Goal: Information Seeking & Learning: Check status

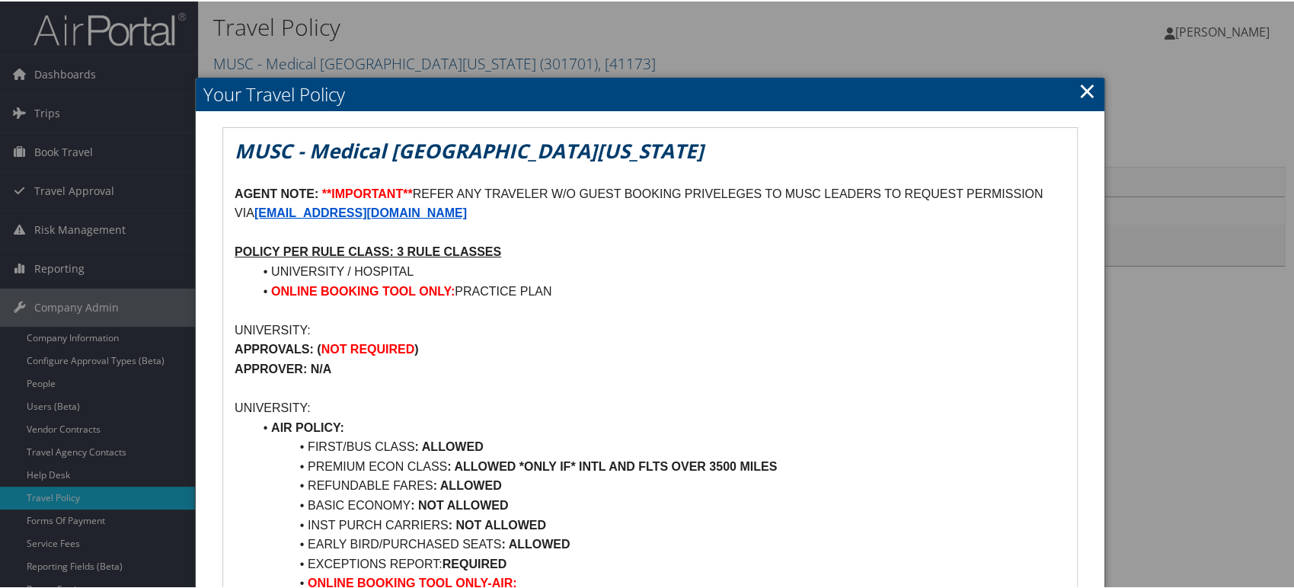
click at [1087, 88] on link "×" at bounding box center [1088, 89] width 18 height 30
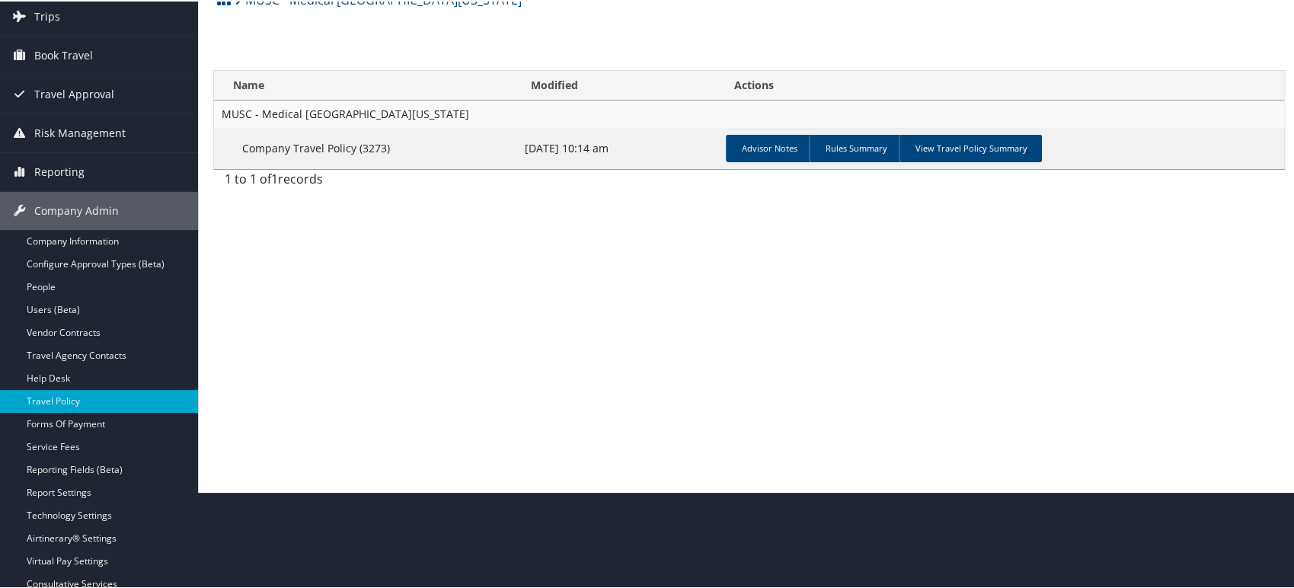
scroll to position [187, 0]
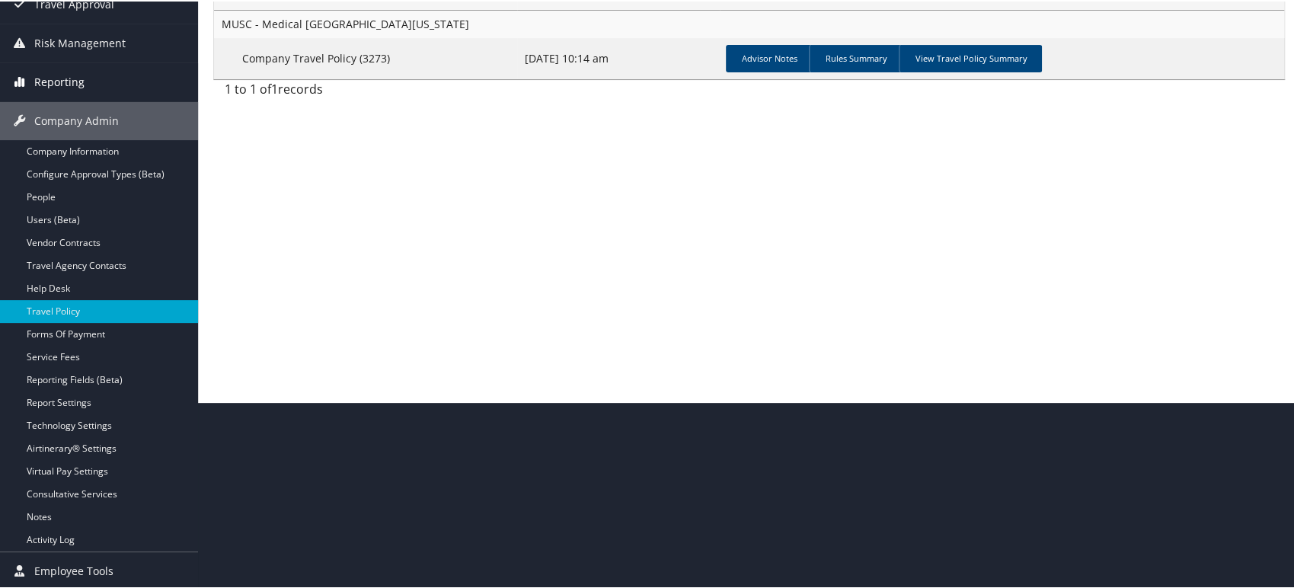
click at [57, 82] on span "Reporting" at bounding box center [59, 81] width 50 height 38
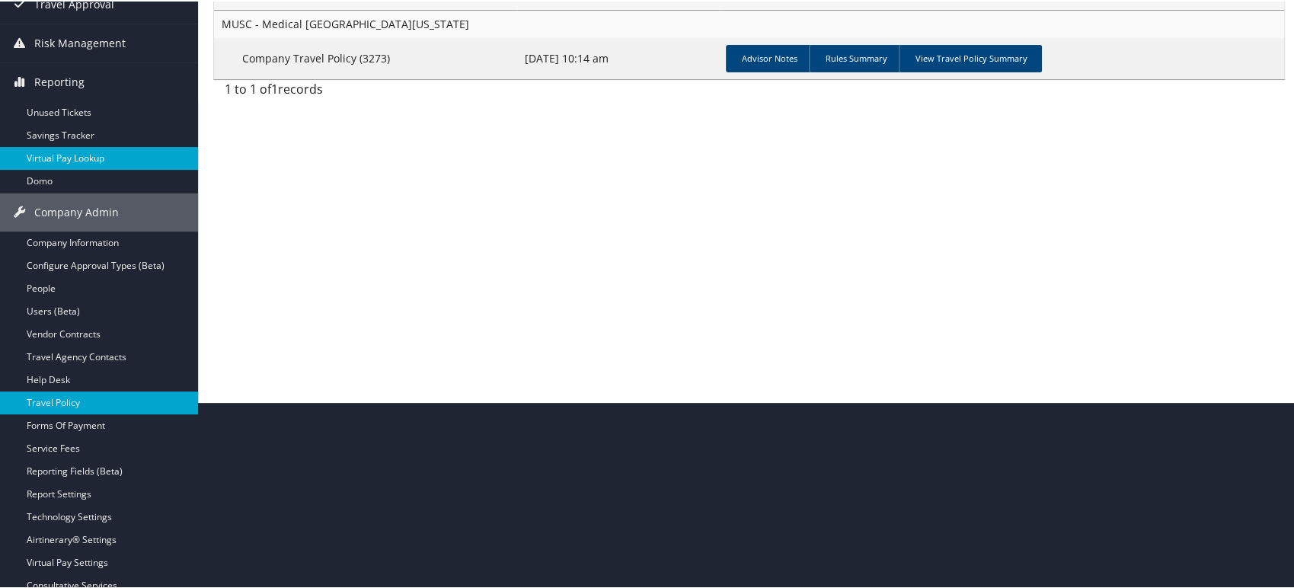
click at [71, 155] on link "Virtual Pay Lookup" at bounding box center [99, 157] width 198 height 23
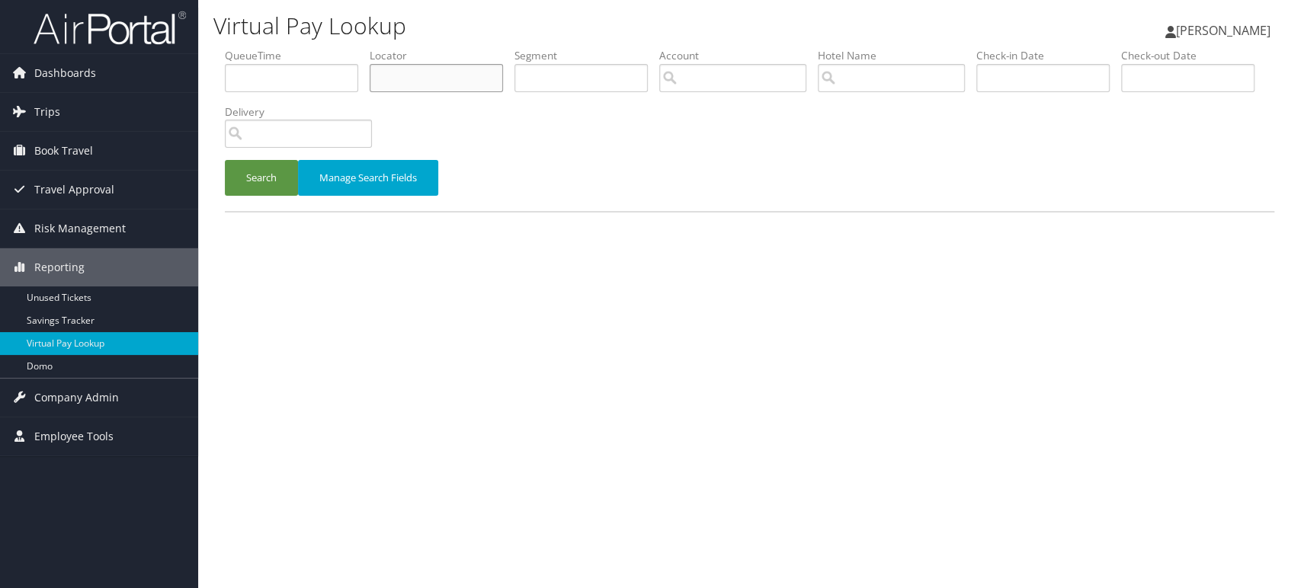
click at [396, 80] on input "text" at bounding box center [436, 78] width 133 height 28
paste input "UXGNOJ"
type input "UXGNOJ"
click at [279, 191] on button "Search" at bounding box center [261, 178] width 73 height 36
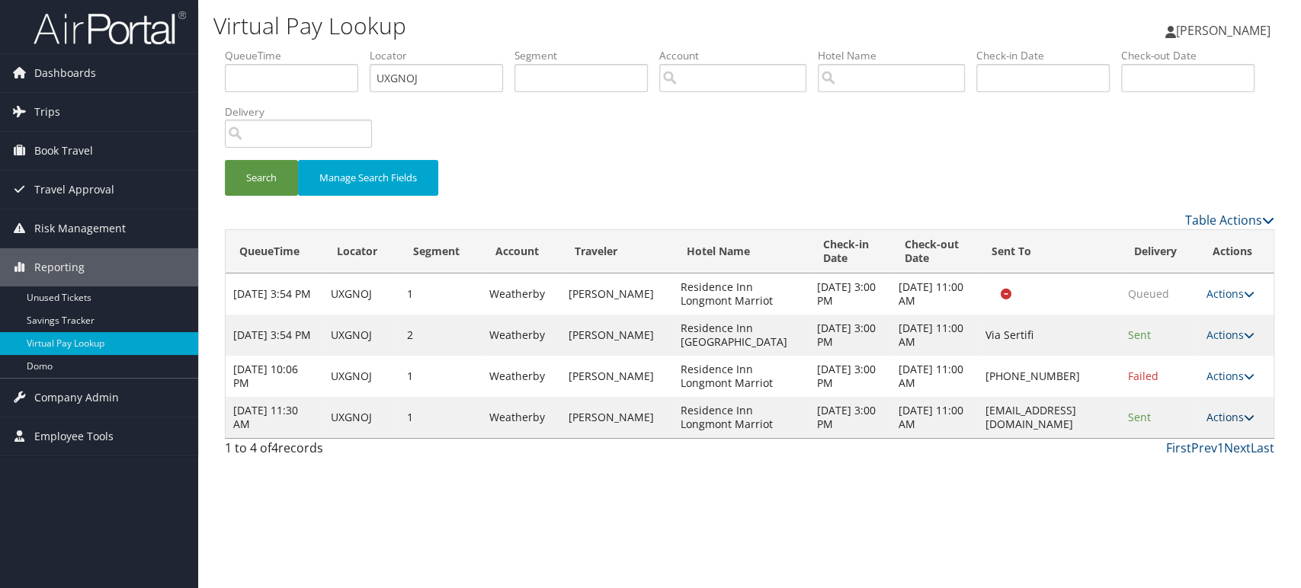
click at [1251, 419] on icon at bounding box center [1248, 417] width 11 height 11
click at [1206, 494] on link "View Itinerary" at bounding box center [1202, 492] width 96 height 26
click at [1240, 424] on link "Actions" at bounding box center [1230, 417] width 48 height 14
click at [1209, 443] on link "Resend" at bounding box center [1202, 440] width 96 height 26
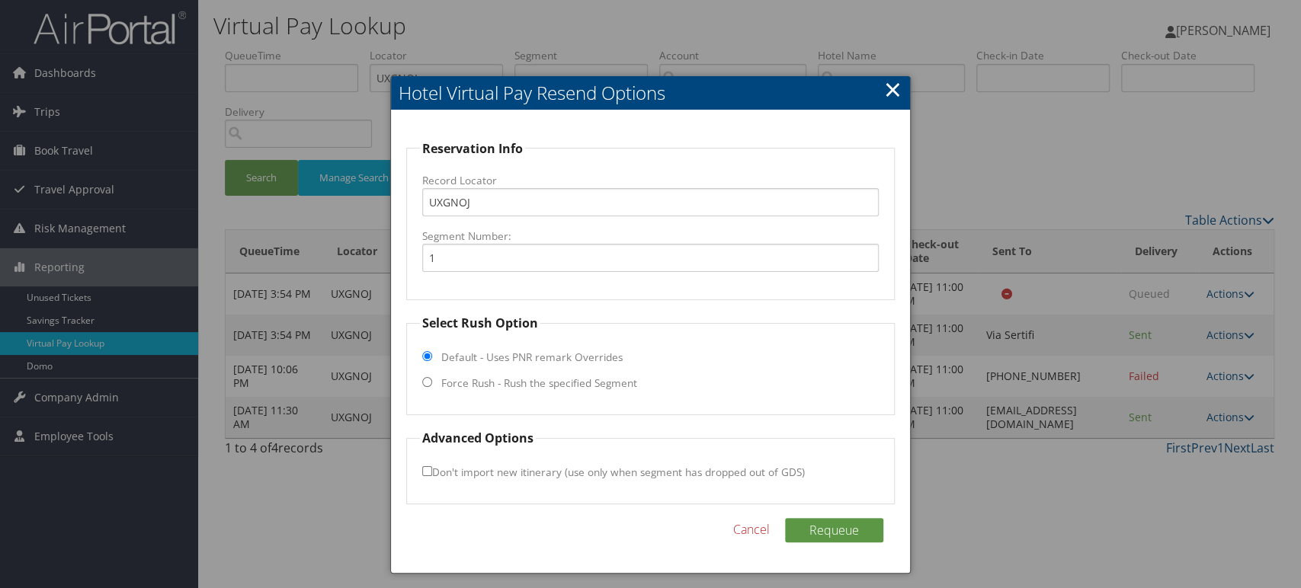
click at [421, 383] on fieldset "Select Rush Option Default - Uses PNR remark Overrides Force Rush - Rush the sp…" at bounding box center [650, 364] width 488 height 101
click at [426, 383] on input "Force Rush - Rush the specified Segment" at bounding box center [427, 382] width 10 height 10
radio input "true"
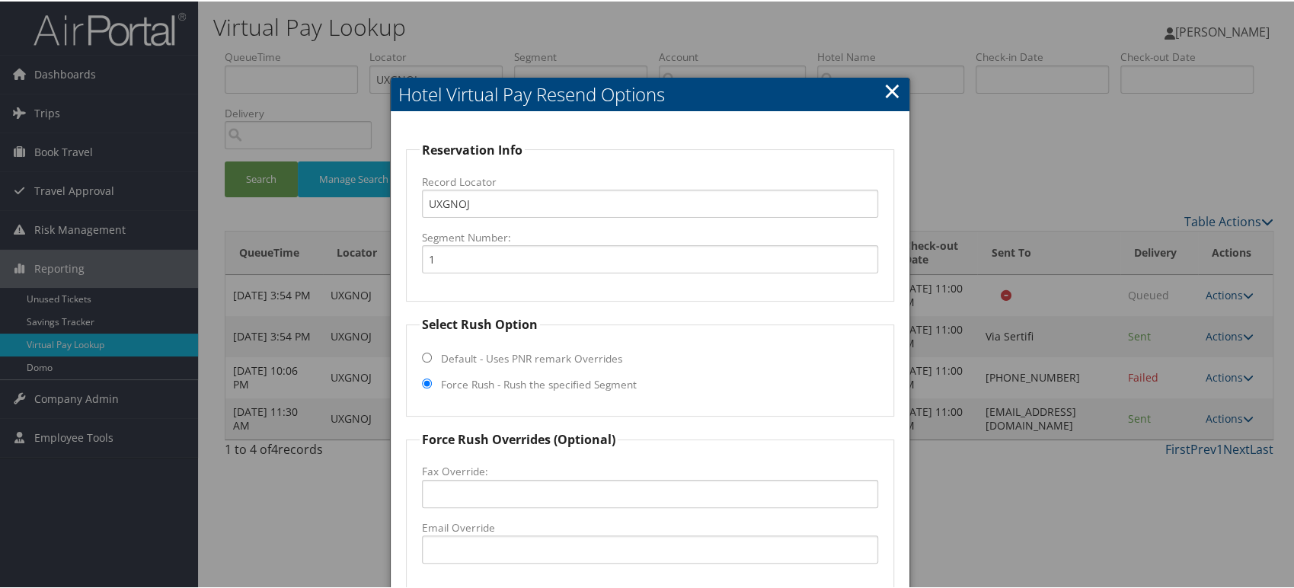
click at [896, 89] on link "×" at bounding box center [893, 89] width 18 height 30
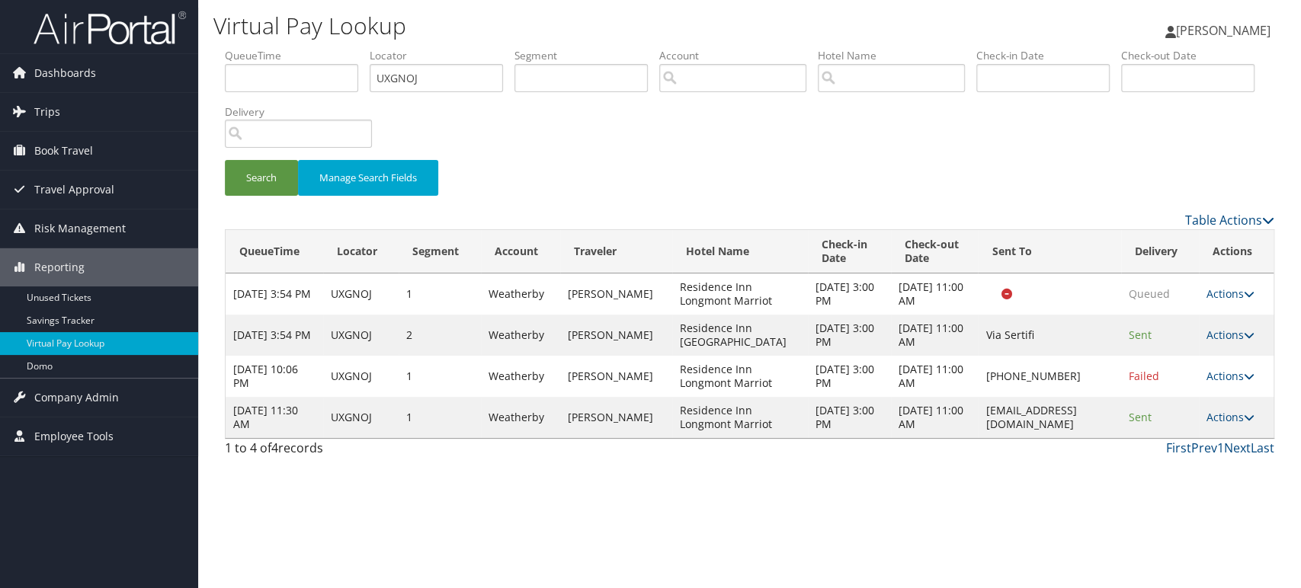
click at [1090, 419] on td "[EMAIL_ADDRESS][DOMAIN_NAME]" at bounding box center [1049, 417] width 142 height 41
click at [1240, 414] on link "Actions" at bounding box center [1230, 417] width 48 height 14
click at [1189, 462] on link "Logs" at bounding box center [1202, 466] width 96 height 26
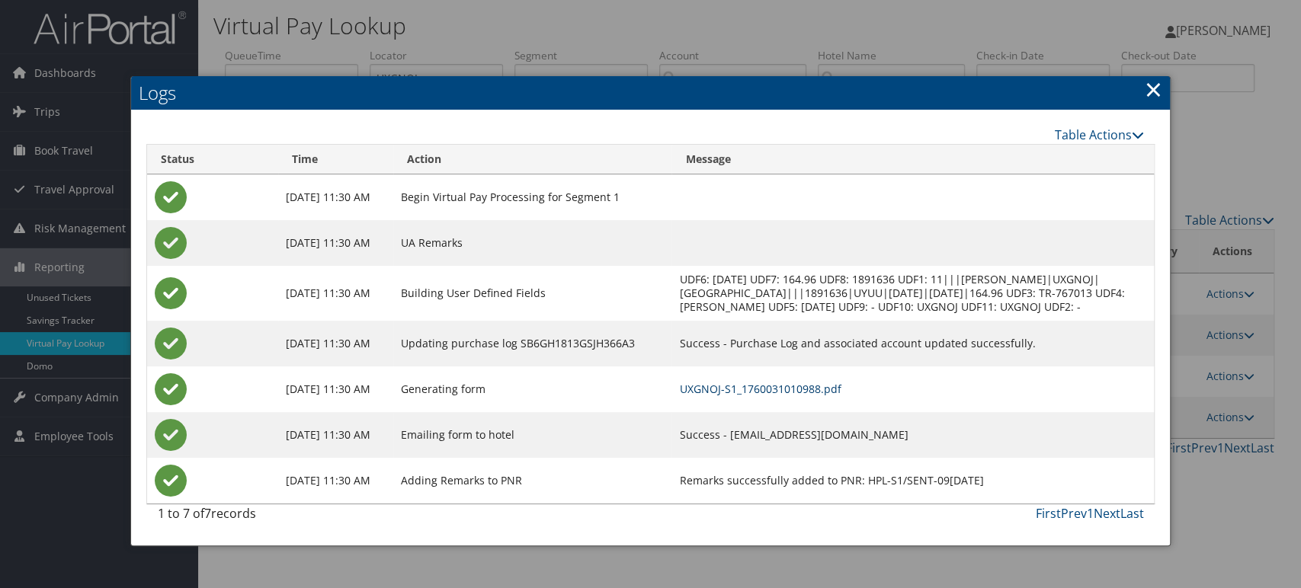
click at [792, 396] on link "UXGNOJ-S1_1760031010988.pdf" at bounding box center [760, 389] width 162 height 14
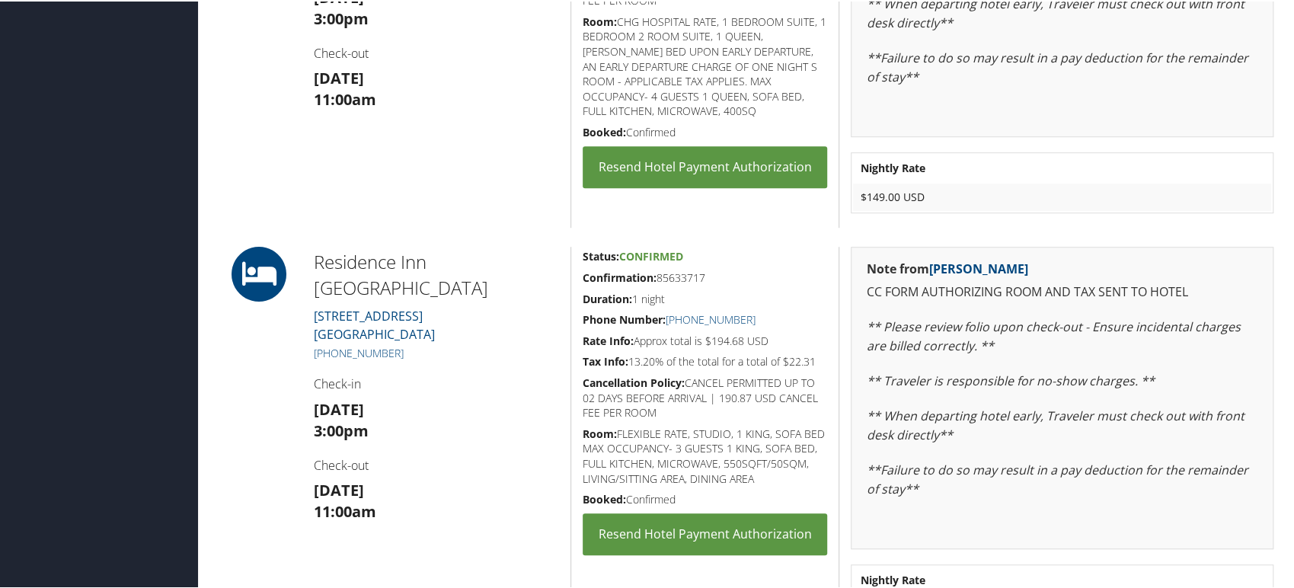
scroll to position [603, 0]
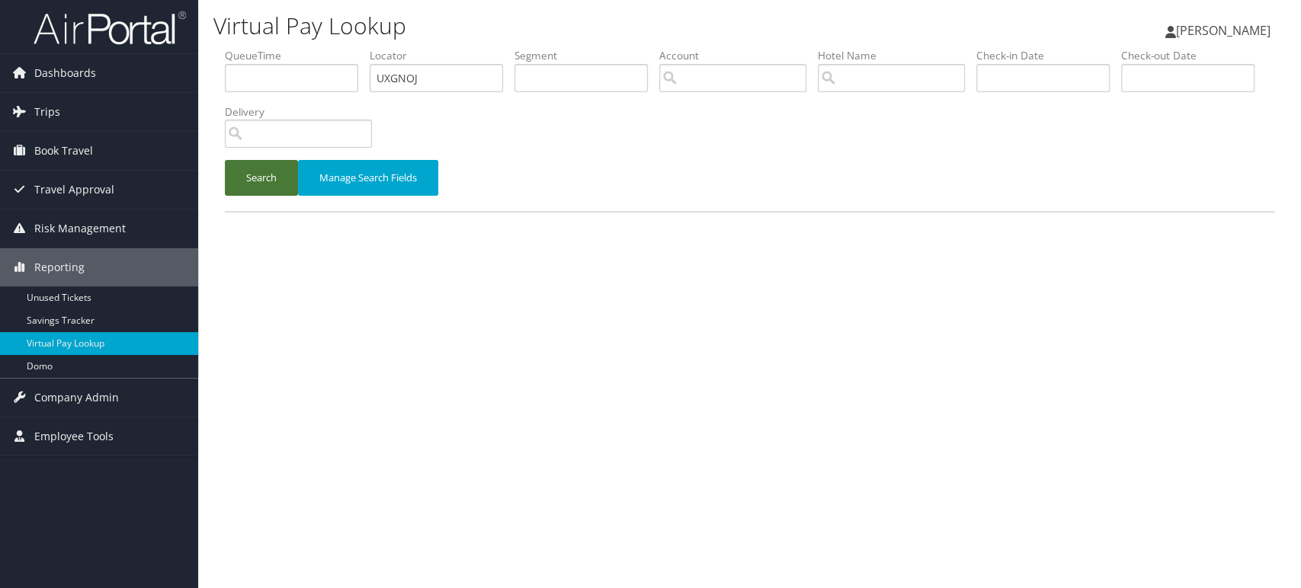
click at [276, 181] on button "Search" at bounding box center [261, 178] width 73 height 36
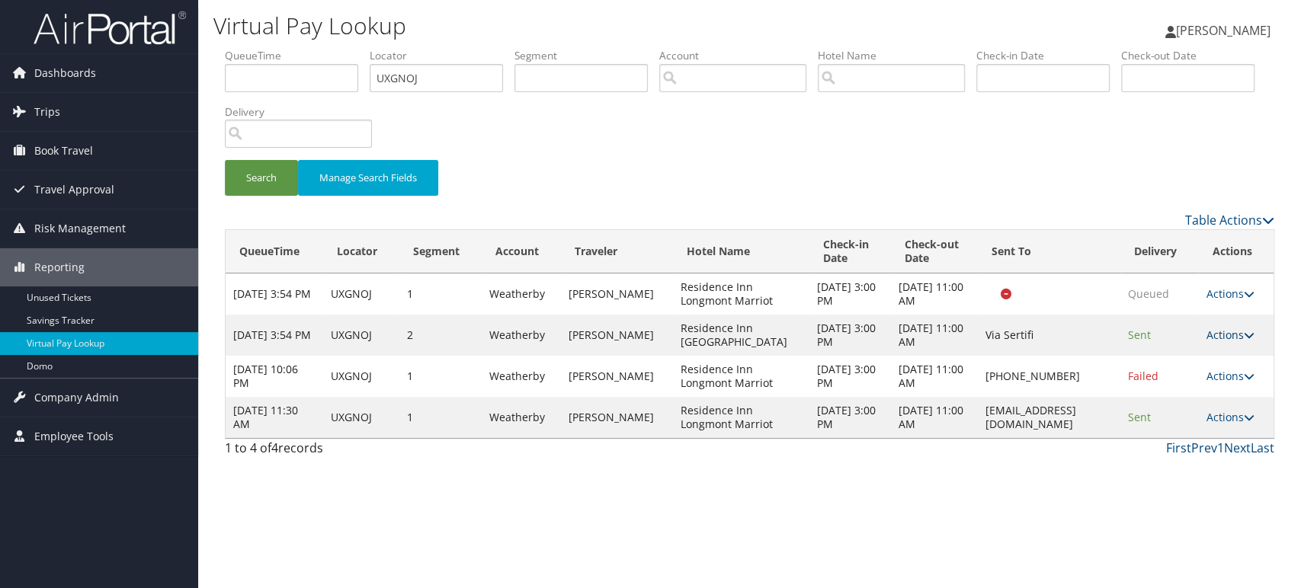
click at [1231, 340] on link "Actions" at bounding box center [1230, 335] width 48 height 14
click at [1190, 385] on link "Logs" at bounding box center [1202, 384] width 96 height 26
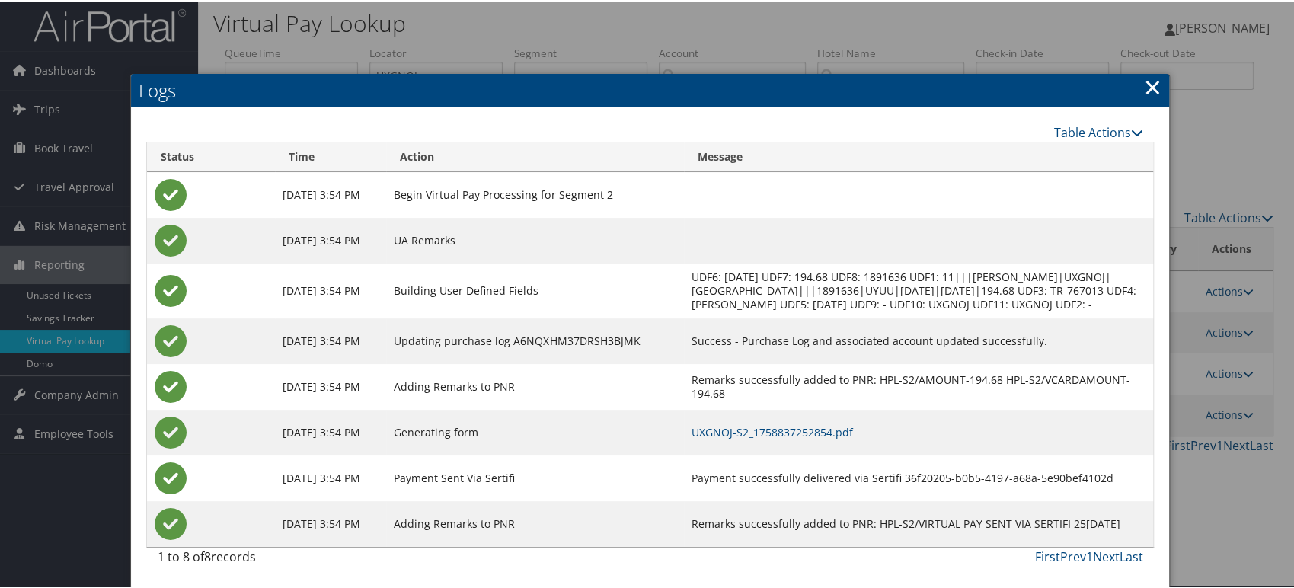
scroll to position [16, 0]
click at [833, 427] on link "UXGNOJ-S2_1758837252854.pdf" at bounding box center [773, 431] width 162 height 14
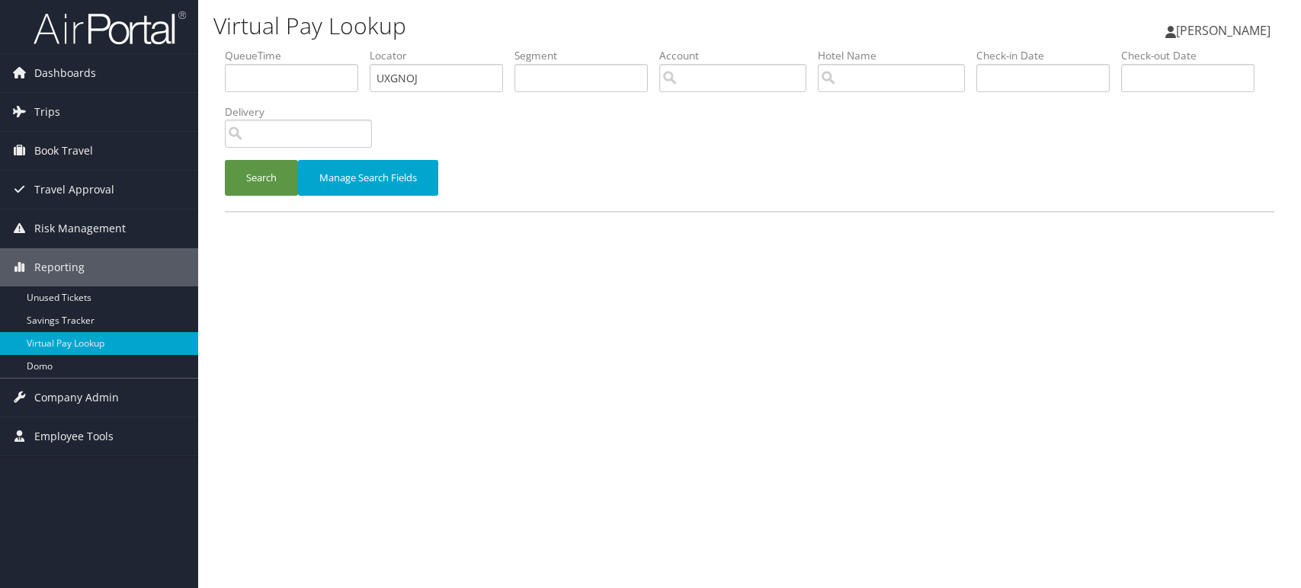
click at [151, 97] on div "Dashboards AirPortal 360™ (Manager) AirPortal 360™ (Agent) My Travel Dashboard …" at bounding box center [650, 294] width 1301 height 588
click at [261, 175] on button "Search" at bounding box center [261, 178] width 73 height 36
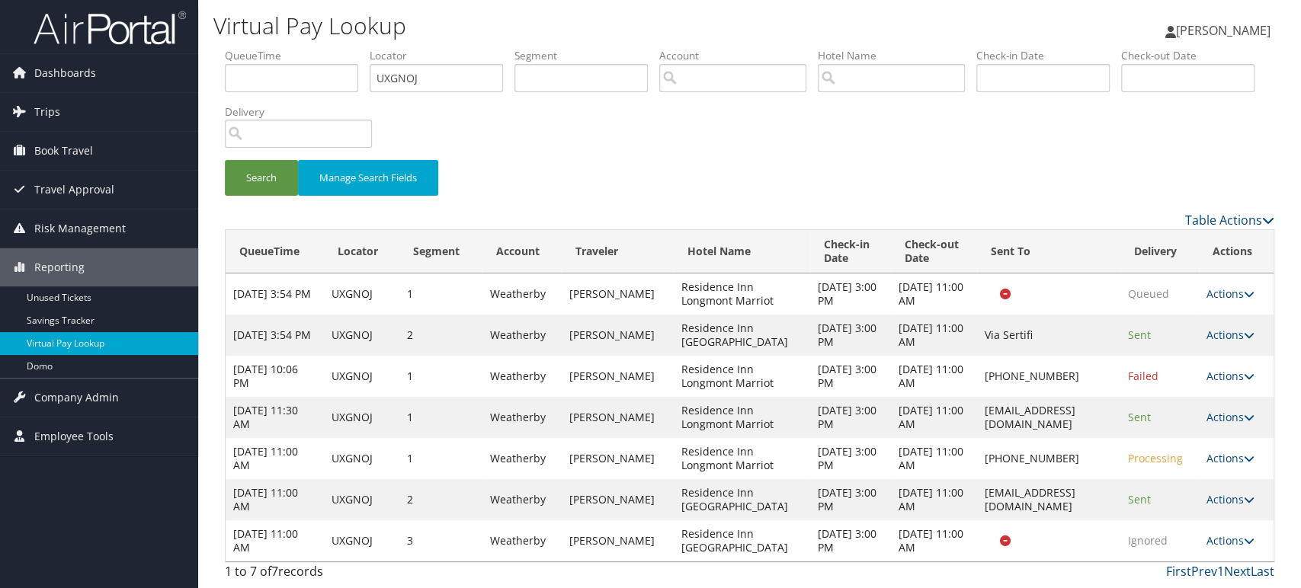
click at [1234, 510] on td "Actions Resend Logs View Itinerary" at bounding box center [1235, 499] width 75 height 41
click at [1243, 500] on link "Actions" at bounding box center [1230, 499] width 48 height 14
click at [1206, 553] on link "Logs" at bounding box center [1204, 549] width 96 height 26
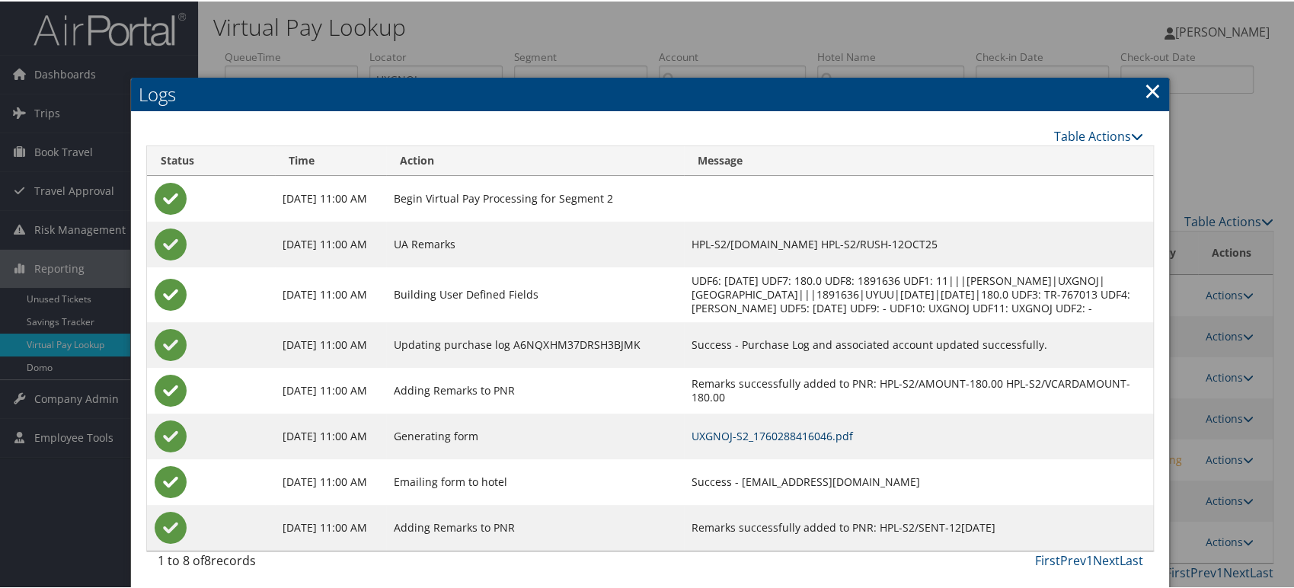
click at [853, 442] on link "UXGNOJ-S2_1760288416046.pdf" at bounding box center [773, 434] width 162 height 14
